Goal: Task Accomplishment & Management: Use online tool/utility

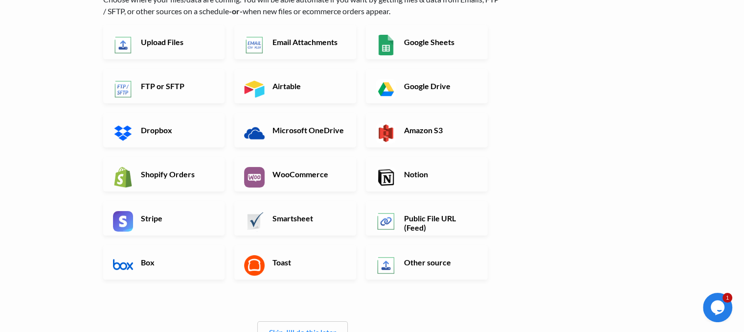
scroll to position [117, 0]
click at [185, 53] on link "Upload Files" at bounding box center [164, 41] width 122 height 34
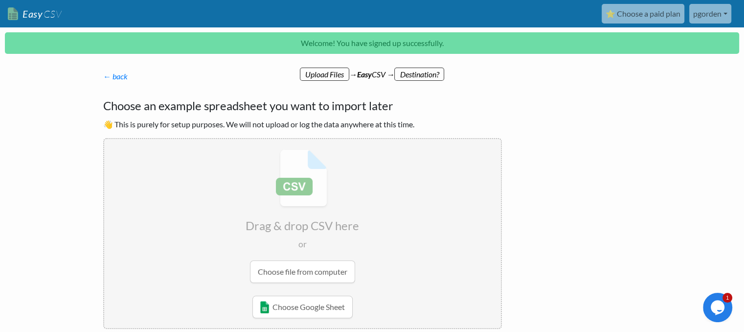
click at [289, 267] on input "file" at bounding box center [302, 216] width 397 height 154
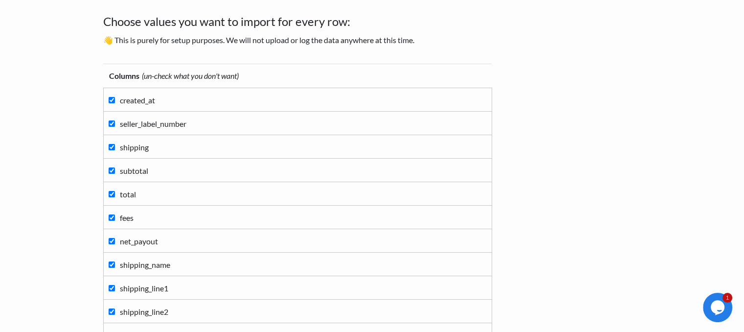
scroll to position [62, 0]
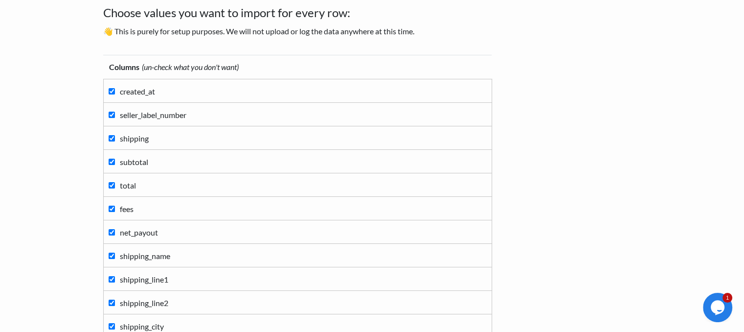
click at [122, 91] on span "created_at" at bounding box center [137, 91] width 35 height 9
click at [115, 91] on input "created_at" at bounding box center [112, 91] width 6 height 6
checkbox input "false"
click at [126, 111] on span "seller_label_number" at bounding box center [153, 114] width 67 height 9
click at [115, 112] on input "seller_label_number" at bounding box center [112, 115] width 6 height 6
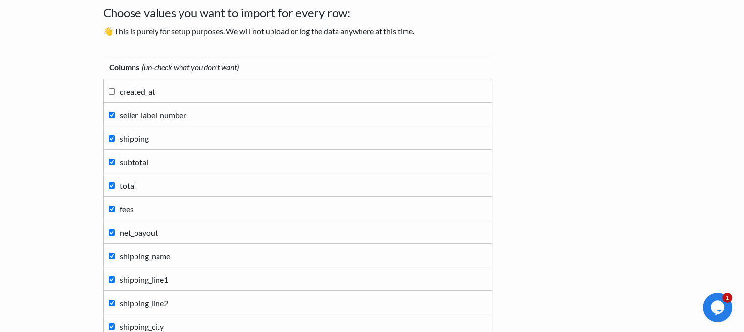
checkbox input "false"
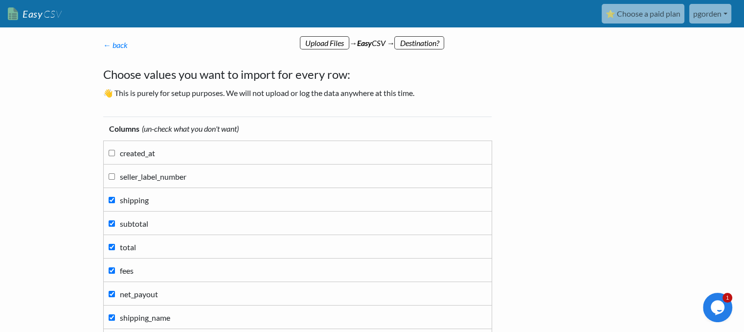
scroll to position [0, 0]
click at [127, 157] on span "created_at" at bounding box center [137, 152] width 35 height 9
click at [115, 156] on input "created_at" at bounding box center [112, 153] width 6 height 6
checkbox input "true"
click at [127, 176] on span "seller_label_number" at bounding box center [153, 176] width 67 height 9
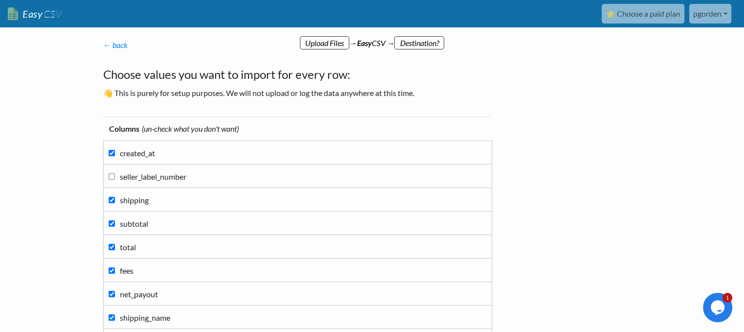
click at [115, 176] on input "seller_label_number" at bounding box center [112, 176] width 6 height 6
checkbox input "true"
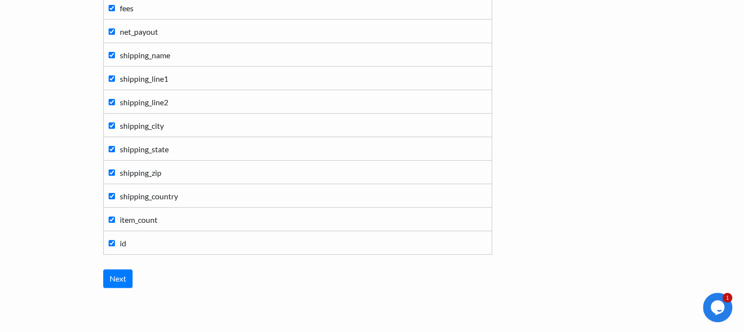
scroll to position [284, 0]
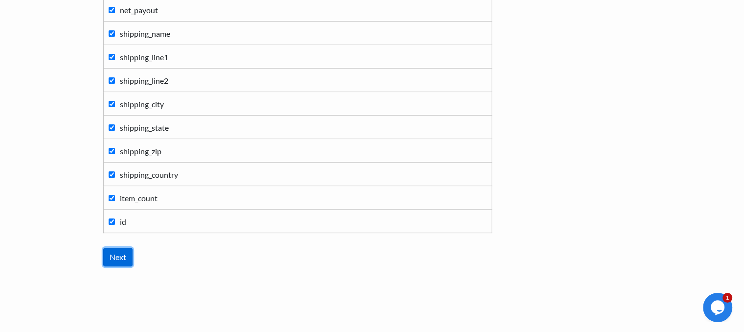
click at [116, 248] on input "Next" at bounding box center [117, 257] width 29 height 19
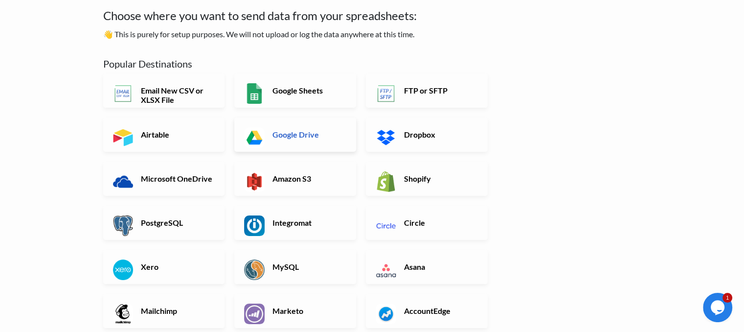
scroll to position [59, 0]
click at [381, 180] on img at bounding box center [386, 181] width 21 height 21
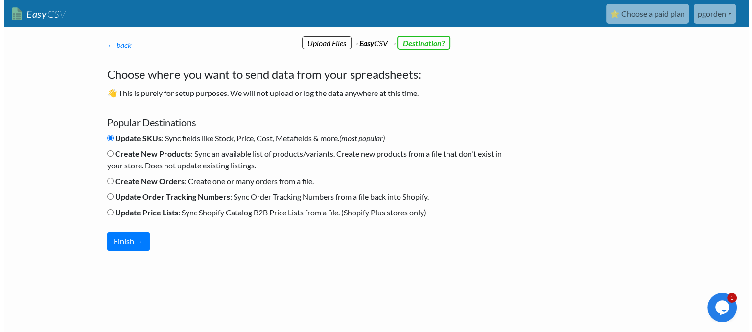
scroll to position [0, 0]
click at [132, 182] on b "Create New Orders" at bounding box center [149, 180] width 69 height 9
click at [113, 182] on input "Create New Orders : Create one or many orders from a file." at bounding box center [110, 181] width 6 height 6
radio input "true"
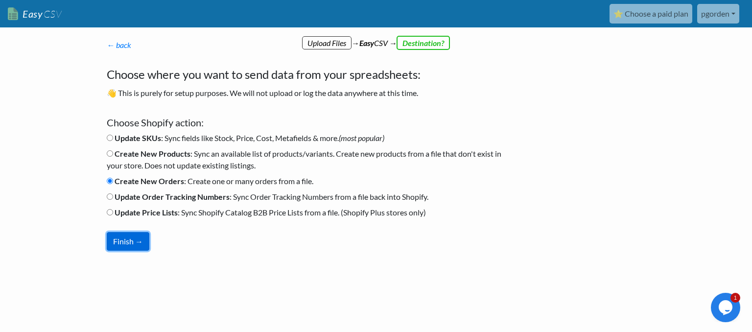
click at [120, 233] on button "Finish →" at bounding box center [128, 241] width 43 height 19
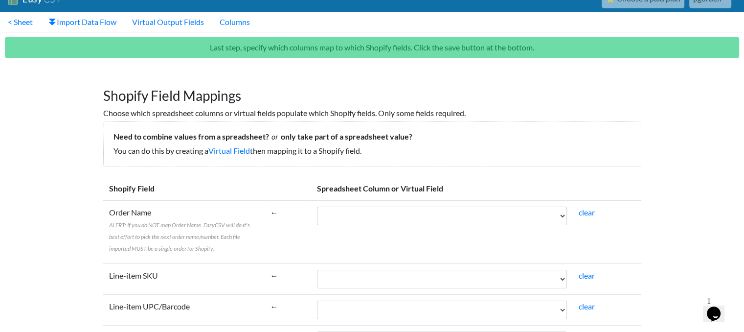
scroll to position [24, 0]
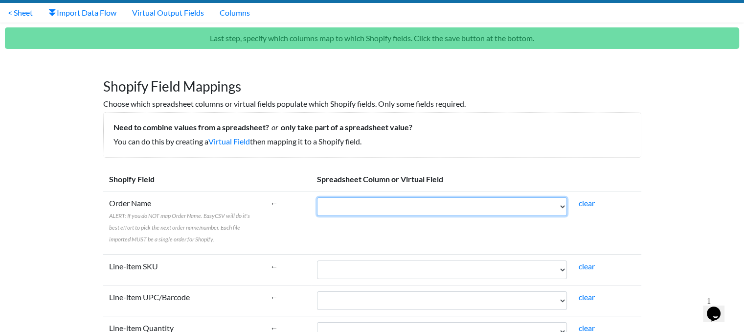
click at [401, 209] on select "created_at seller_label_number shipping subtotal total fees net_payout shipping…" at bounding box center [442, 206] width 250 height 19
click at [361, 198] on select "created_at seller_label_number shipping subtotal total fees net_payout shipping…" at bounding box center [442, 206] width 250 height 19
select select "cr_758733"
click at [317, 197] on select "created_at seller_label_number shipping subtotal total fees net_payout shipping…" at bounding box center [442, 206] width 250 height 19
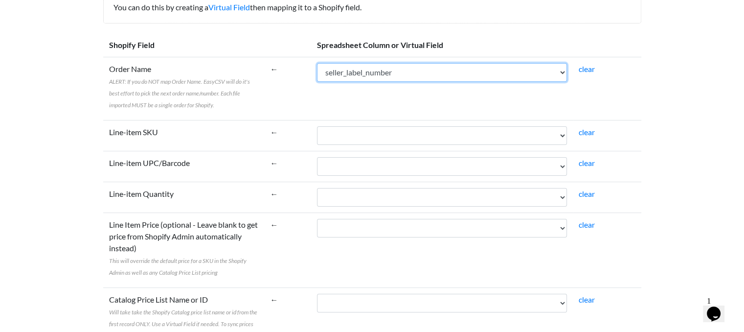
scroll to position [160, 0]
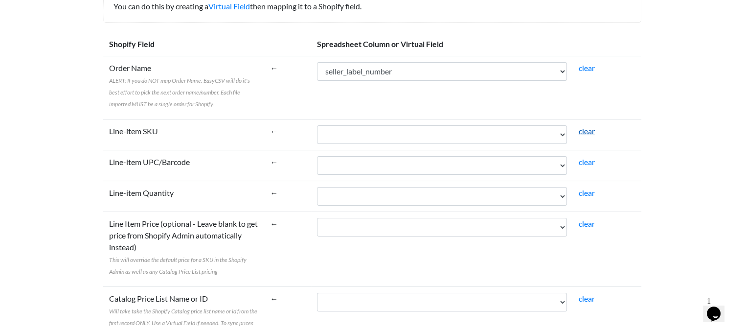
click at [595, 130] on link "clear" at bounding box center [587, 130] width 16 height 9
click at [591, 131] on link "clear" at bounding box center [587, 130] width 16 height 9
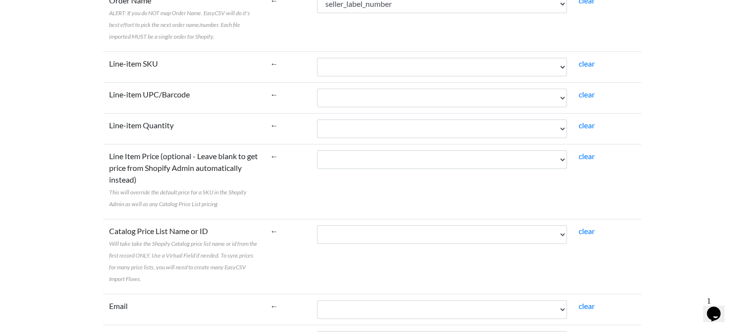
scroll to position [232, 0]
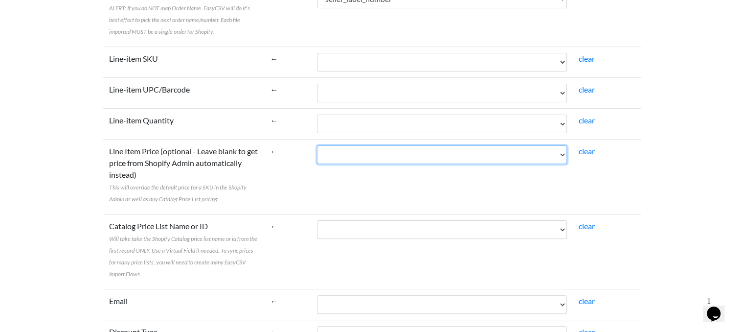
click at [341, 152] on select "created_at seller_label_number shipping subtotal total fees net_payout shipping…" at bounding box center [442, 154] width 250 height 19
select select "cr_758736"
click at [317, 145] on select "created_at seller_label_number shipping subtotal total fees net_payout shipping…" at bounding box center [442, 154] width 250 height 19
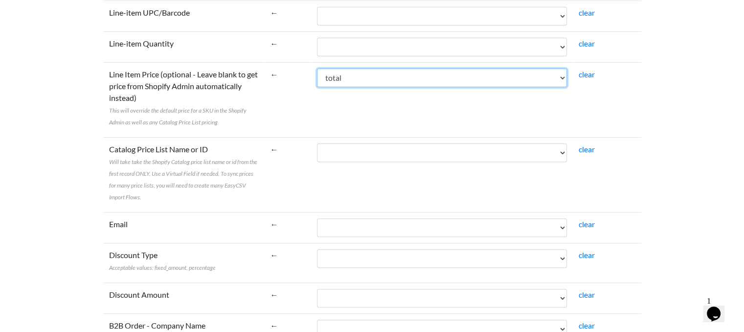
scroll to position [309, 0]
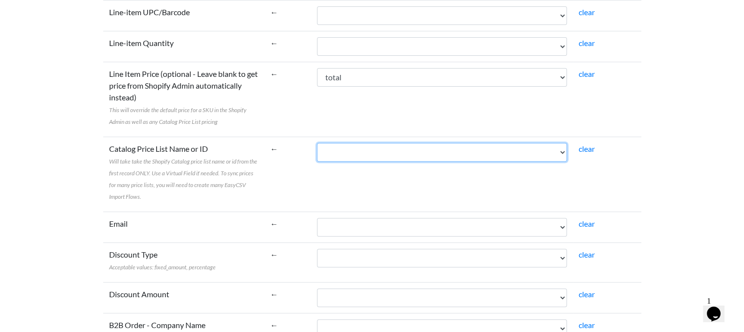
click at [352, 149] on select "created_at seller_label_number shipping subtotal total fees net_payout shipping…" at bounding box center [442, 152] width 250 height 19
select select "cr_758747"
click at [317, 143] on select "created_at seller_label_number shipping subtotal total fees net_payout shipping…" at bounding box center [442, 152] width 250 height 19
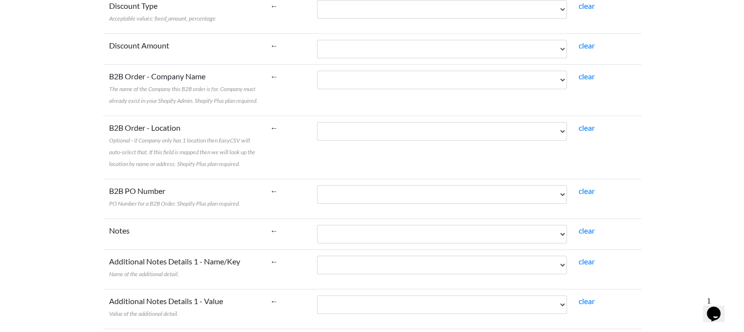
scroll to position [559, 0]
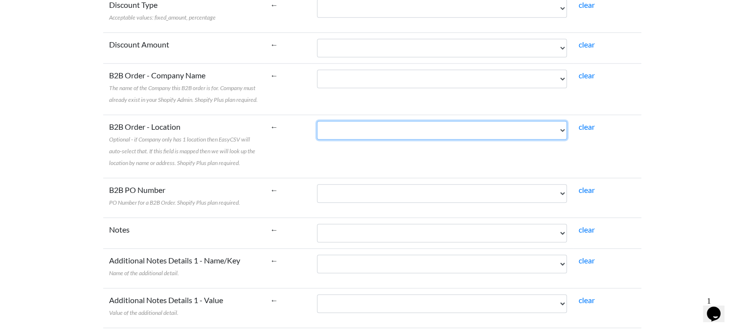
click at [362, 129] on select "created_at seller_label_number shipping subtotal total fees net_payout shipping…" at bounding box center [442, 130] width 250 height 19
select select "cr_758740"
click at [317, 121] on select "created_at seller_label_number shipping subtotal total fees net_payout shipping…" at bounding box center [442, 130] width 250 height 19
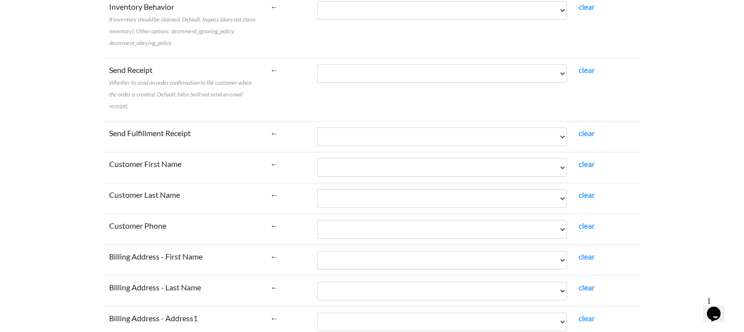
scroll to position [1200, 0]
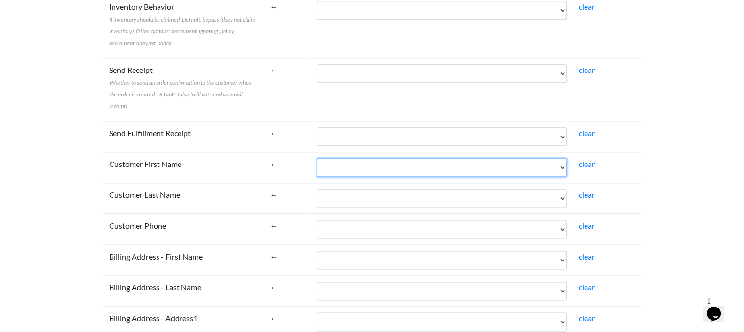
click at [342, 160] on select "created_at seller_label_number shipping subtotal total fees net_payout shipping…" at bounding box center [442, 167] width 250 height 19
select select "cr_758739"
click at [317, 158] on select "created_at seller_label_number shipping subtotal total fees net_payout shipping…" at bounding box center [442, 167] width 250 height 19
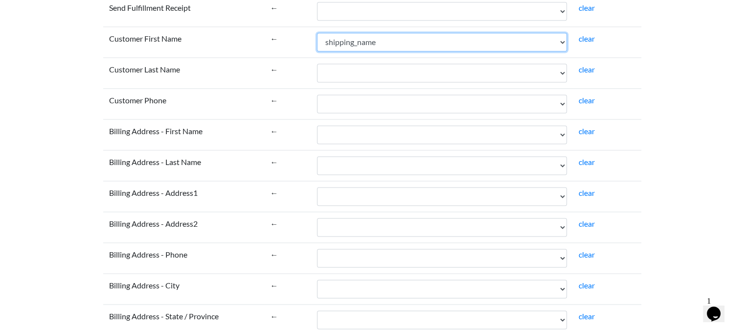
scroll to position [1325, 0]
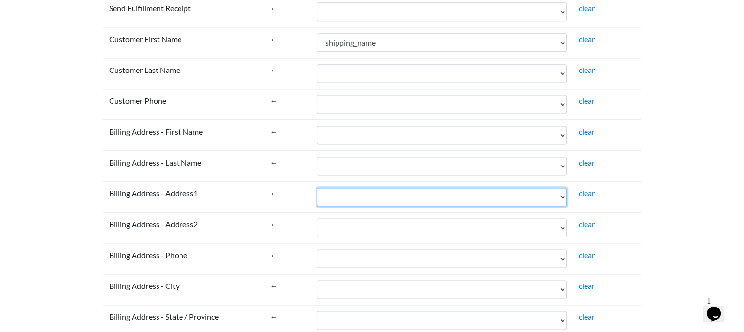
click at [346, 187] on select "created_at seller_label_number shipping subtotal total fees net_payout shipping…" at bounding box center [442, 196] width 250 height 19
click at [345, 187] on select "created_at seller_label_number shipping subtotal total fees net_payout shipping…" at bounding box center [442, 196] width 250 height 19
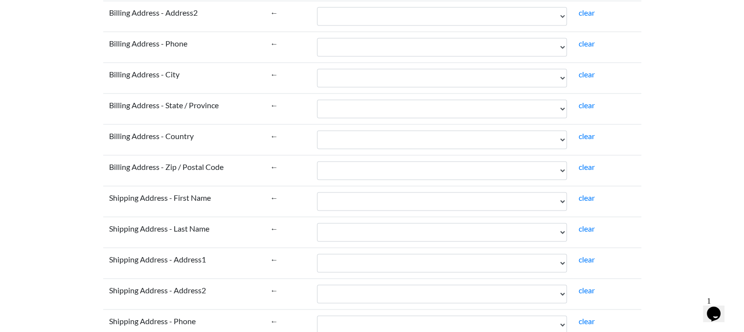
scroll to position [1536, 0]
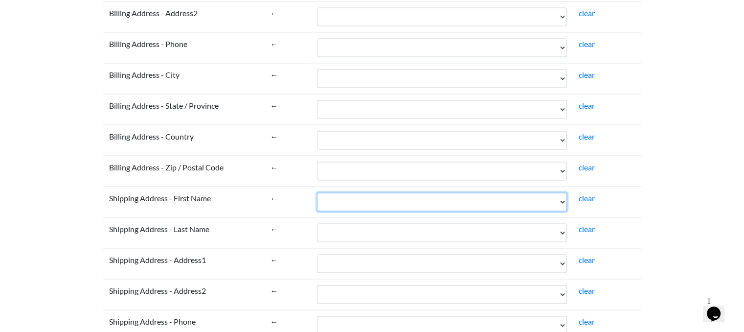
click at [354, 194] on select "created_at seller_label_number shipping subtotal total fees net_payout shipping…" at bounding box center [442, 201] width 250 height 19
select select "cr_758739"
click at [317, 192] on select "created_at seller_label_number shipping subtotal total fees net_payout shipping…" at bounding box center [442, 201] width 250 height 19
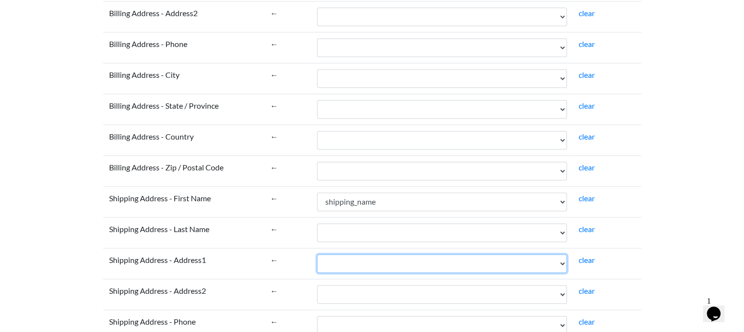
click at [331, 254] on select "created_at seller_label_number shipping subtotal total fees net_payout shipping…" at bounding box center [442, 263] width 250 height 19
select select "cr_758740"
click at [317, 254] on select "created_at seller_label_number shipping subtotal total fees net_payout shipping…" at bounding box center [442, 263] width 250 height 19
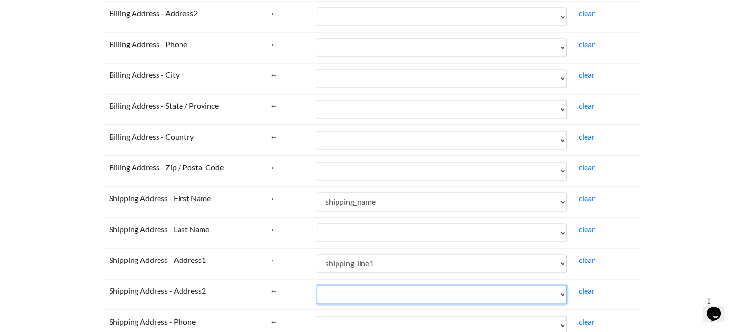
click at [344, 285] on select "created_at seller_label_number shipping subtotal total fees net_payout shipping…" at bounding box center [442, 294] width 250 height 19
select select "cr_758741"
click at [317, 285] on select "created_at seller_label_number shipping subtotal total fees net_payout shipping…" at bounding box center [442, 294] width 250 height 19
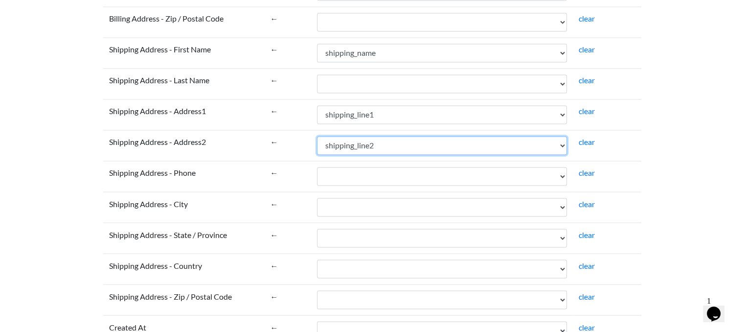
scroll to position [1685, 0]
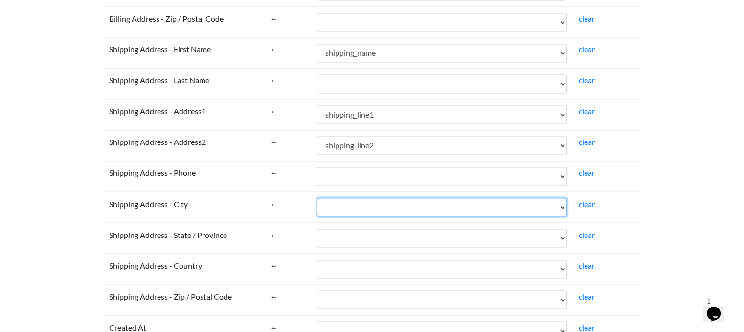
click at [362, 198] on select "created_at seller_label_number shipping subtotal total fees net_payout shipping…" at bounding box center [442, 207] width 250 height 19
select select "cr_758742"
click at [317, 198] on select "created_at seller_label_number shipping subtotal total fees net_payout shipping…" at bounding box center [442, 207] width 250 height 19
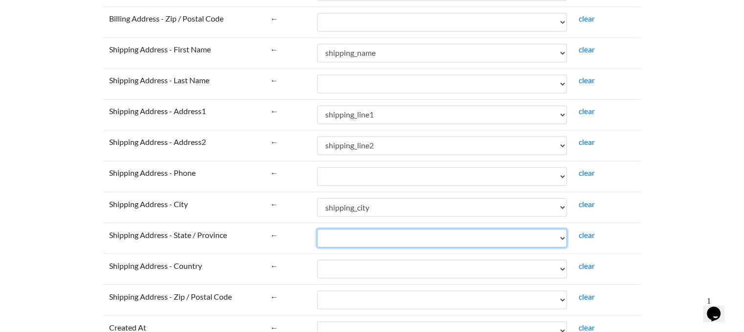
click at [341, 229] on select "created_at seller_label_number shipping subtotal total fees net_payout shipping…" at bounding box center [442, 238] width 250 height 19
click at [317, 229] on select "created_at seller_label_number shipping subtotal total fees net_payout shipping…" at bounding box center [442, 238] width 250 height 19
click at [384, 230] on select "created_at seller_label_number shipping subtotal total fees net_payout shipping…" at bounding box center [442, 238] width 250 height 19
select select "cr_758743"
click at [317, 229] on select "created_at seller_label_number shipping subtotal total fees net_payout shipping…" at bounding box center [442, 238] width 250 height 19
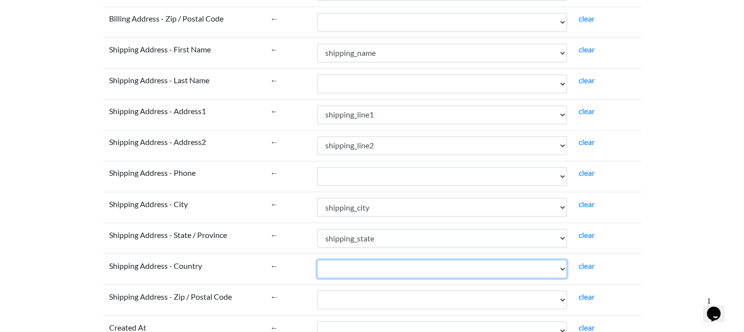
click at [364, 263] on select "created_at seller_label_number shipping subtotal total fees net_payout shipping…" at bounding box center [442, 268] width 250 height 19
select select "cr_758745"
click at [317, 259] on select "created_at seller_label_number shipping subtotal total fees net_payout shipping…" at bounding box center [442, 268] width 250 height 19
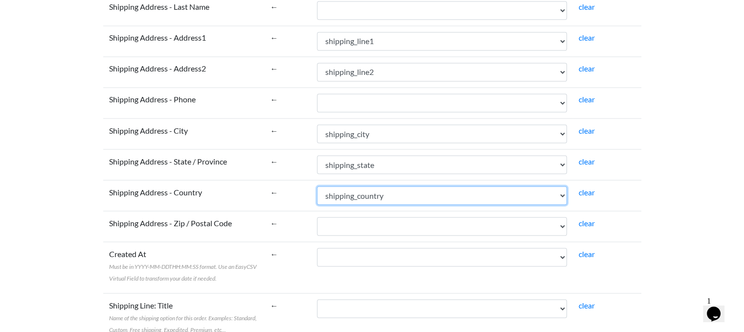
scroll to position [1759, 0]
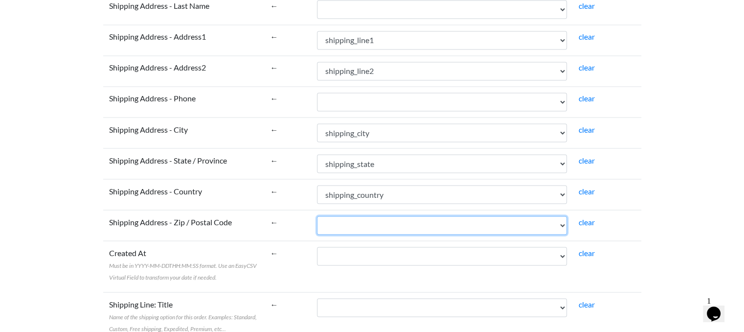
click at [374, 218] on select "created_at seller_label_number shipping subtotal total fees net_payout shipping…" at bounding box center [442, 225] width 250 height 19
select select "cr_758744"
click at [317, 216] on select "created_at seller_label_number shipping subtotal total fees net_payout shipping…" at bounding box center [442, 225] width 250 height 19
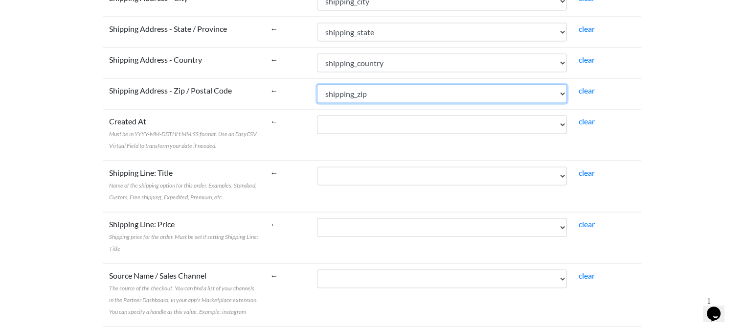
scroll to position [1891, 0]
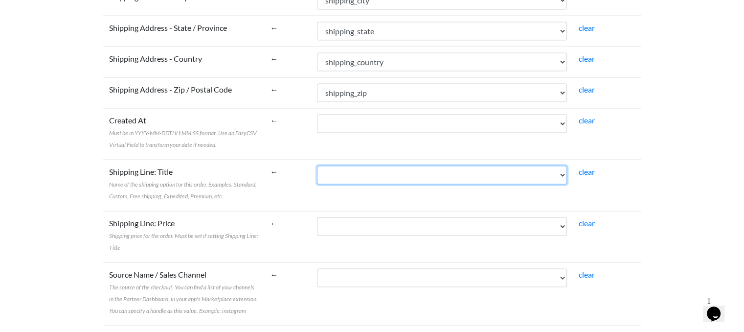
click at [368, 174] on select "created_at seller_label_number shipping subtotal total fees net_payout shipping…" at bounding box center [442, 175] width 250 height 19
click at [343, 175] on select "created_at seller_label_number shipping subtotal total fees net_payout shipping…" at bounding box center [442, 175] width 250 height 19
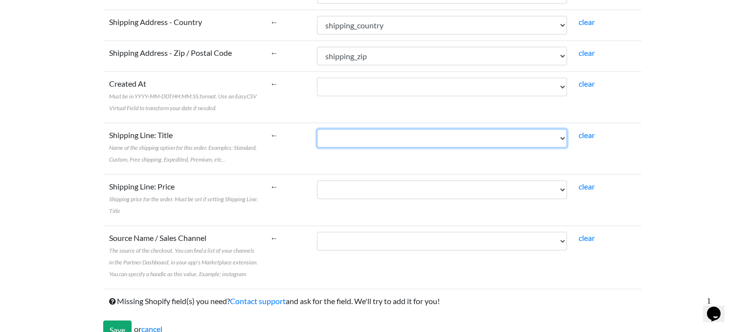
scroll to position [1940, 0]
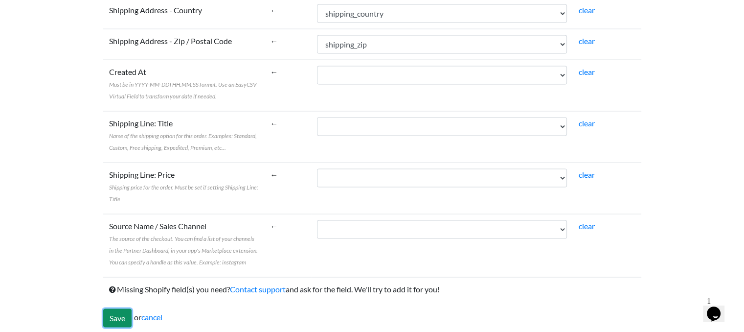
click at [117, 309] on input "Save" at bounding box center [117, 318] width 28 height 19
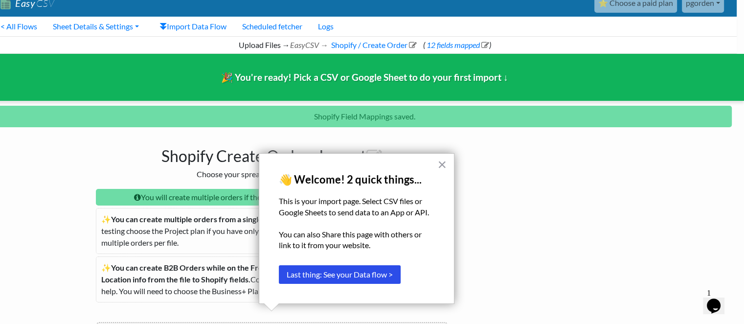
scroll to position [0, 7]
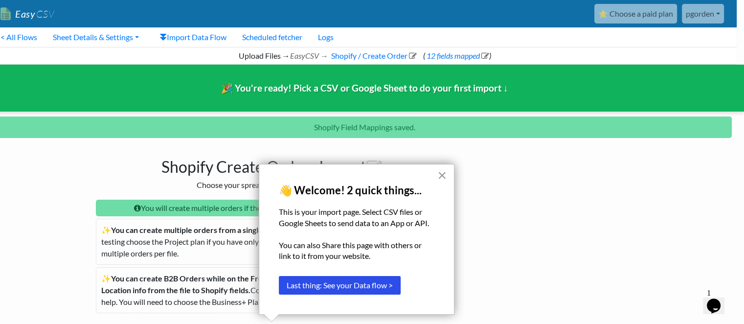
click at [444, 172] on button "×" at bounding box center [442, 175] width 9 height 16
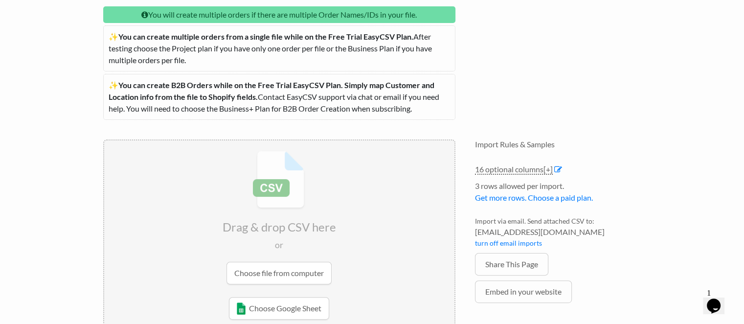
scroll to position [218, 0]
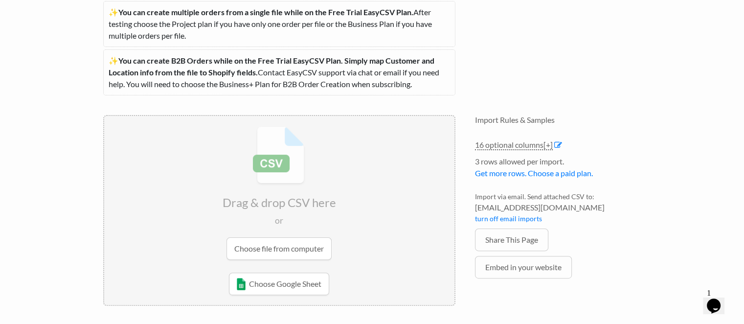
click at [285, 240] on input "file" at bounding box center [279, 193] width 350 height 154
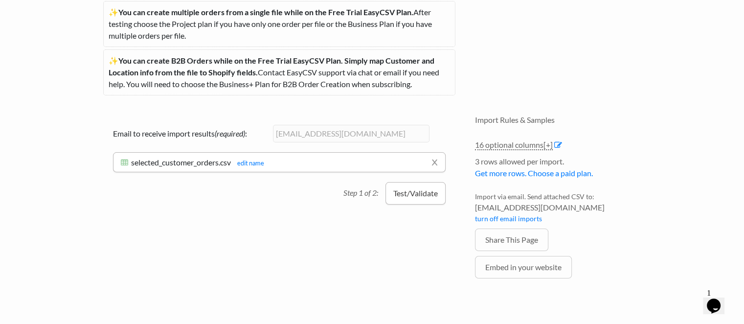
click at [419, 196] on button "Test/Validate" at bounding box center [416, 193] width 60 height 23
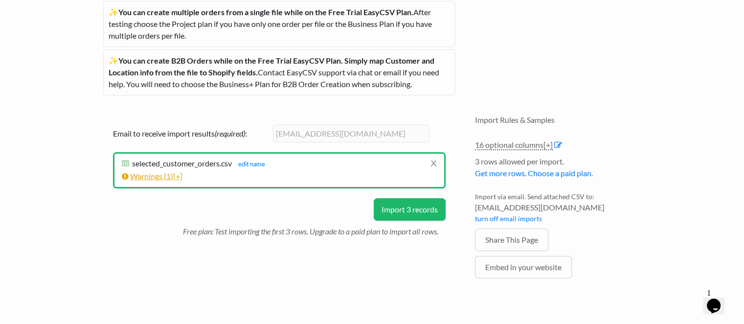
click at [183, 175] on span "[+]" at bounding box center [177, 175] width 9 height 9
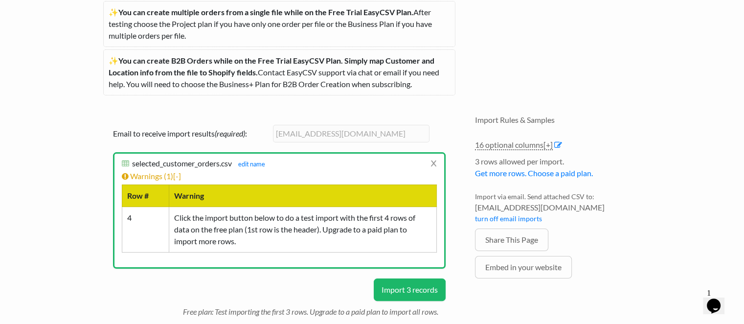
scroll to position [203, 0]
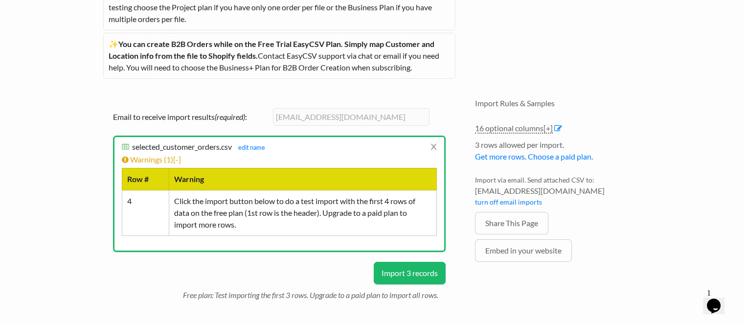
click at [389, 274] on button "Import 3 records" at bounding box center [410, 273] width 72 height 23
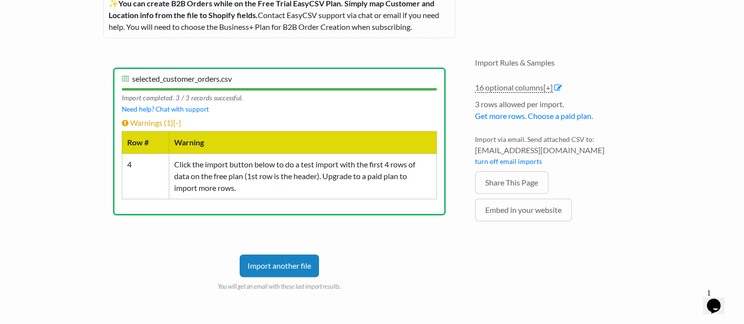
scroll to position [243, 0]
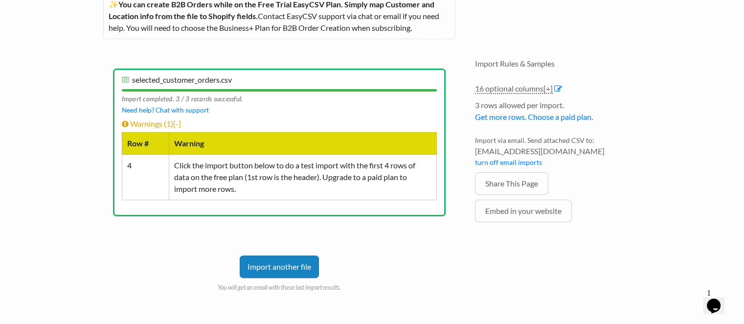
drag, startPoint x: 389, startPoint y: 274, endPoint x: 328, endPoint y: 114, distance: 170.7
click at [328, 114] on li "x selected_customer_orders.csv selected_customer_orders.csv edit name Import co…" at bounding box center [279, 143] width 333 height 148
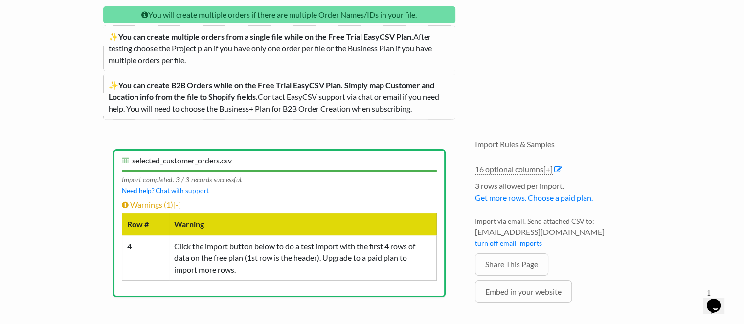
scroll to position [162, 0]
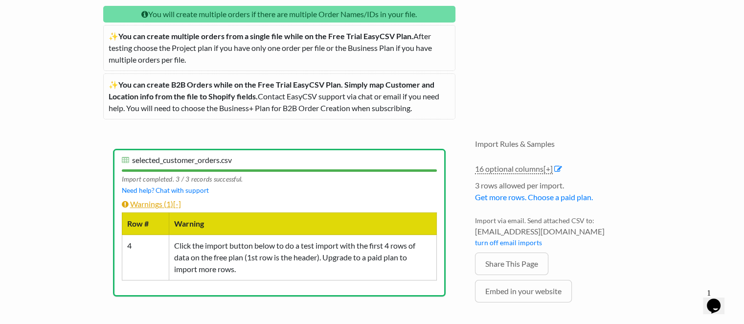
click at [180, 202] on span "[-]" at bounding box center [177, 203] width 8 height 9
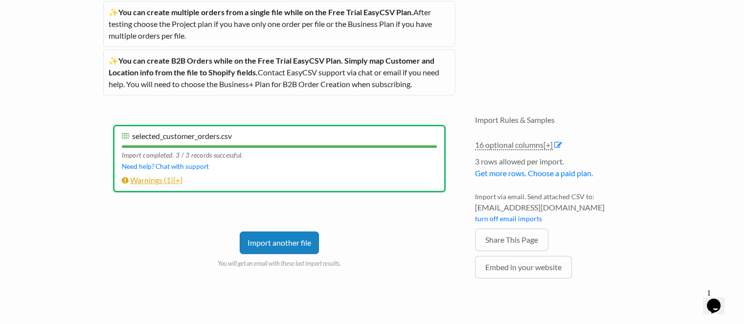
scroll to position [186, 0]
click at [541, 141] on link "16 optional columns [+]" at bounding box center [514, 145] width 78 height 10
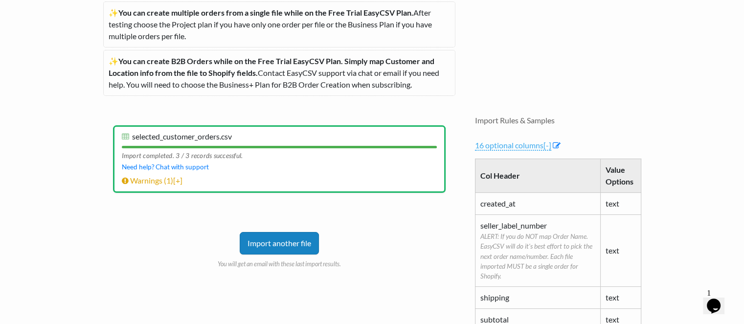
click at [541, 141] on link "16 optional columns [-]" at bounding box center [513, 145] width 76 height 10
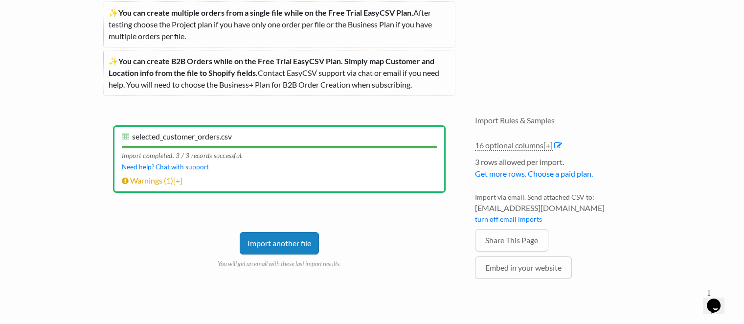
scroll to position [0, 0]
